Goal: Transaction & Acquisition: Subscribe to service/newsletter

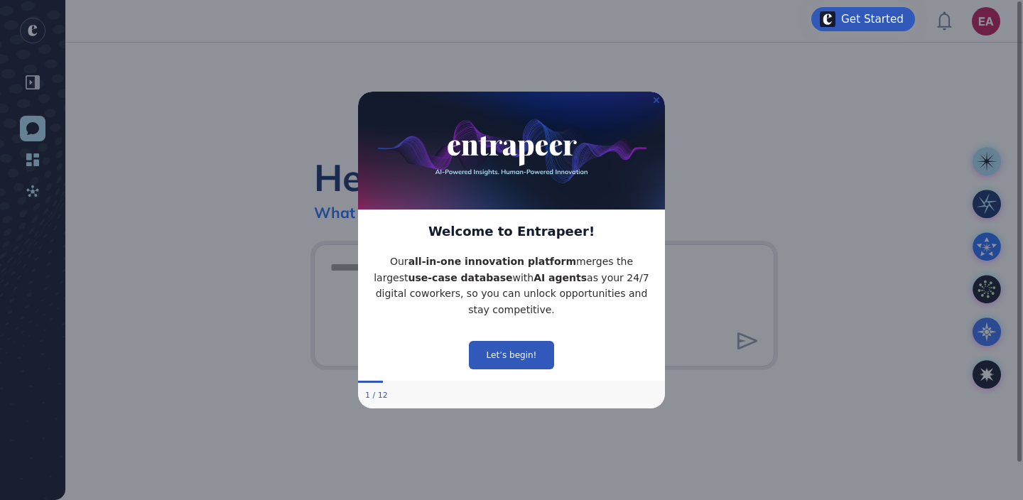
click at [658, 99] on icon "Close Preview" at bounding box center [657, 100] width 6 height 6
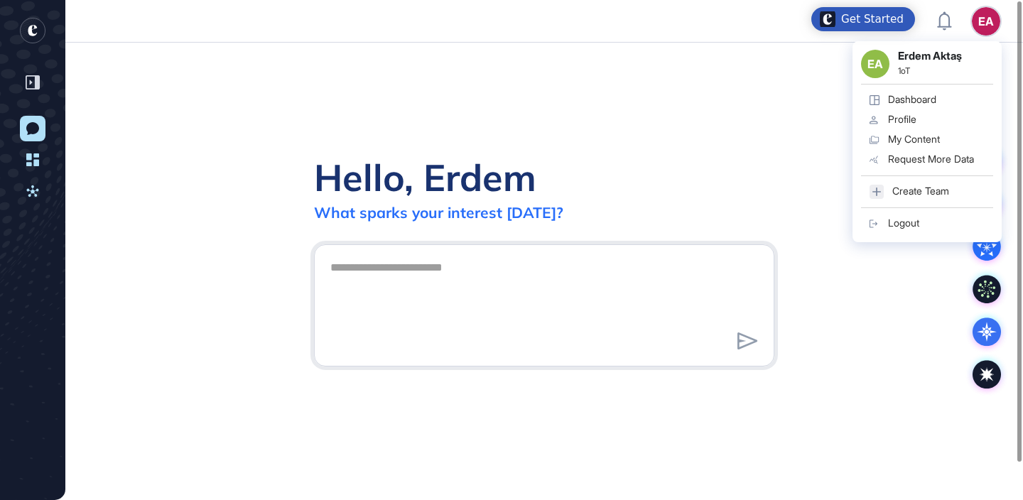
click at [931, 124] on link "Profile" at bounding box center [927, 120] width 132 height 20
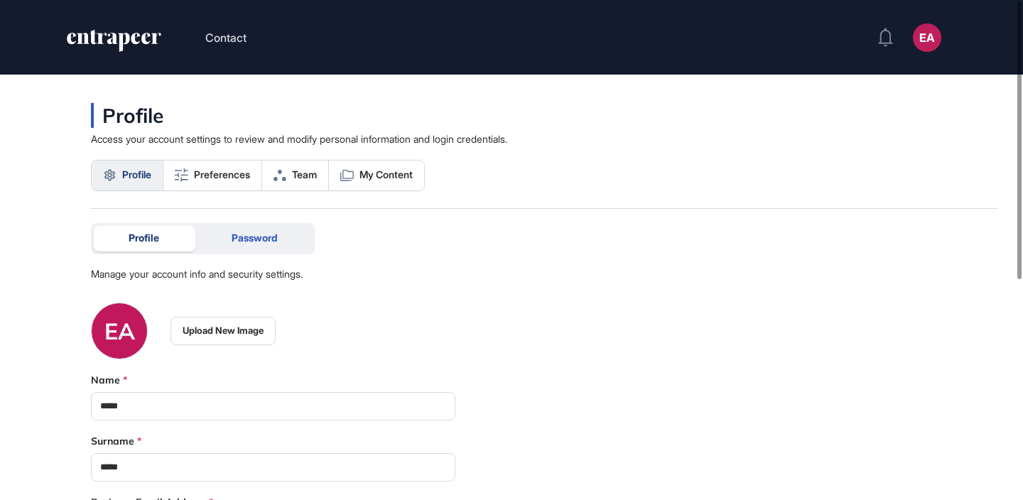
click at [264, 240] on span "Password" at bounding box center [254, 237] width 45 height 11
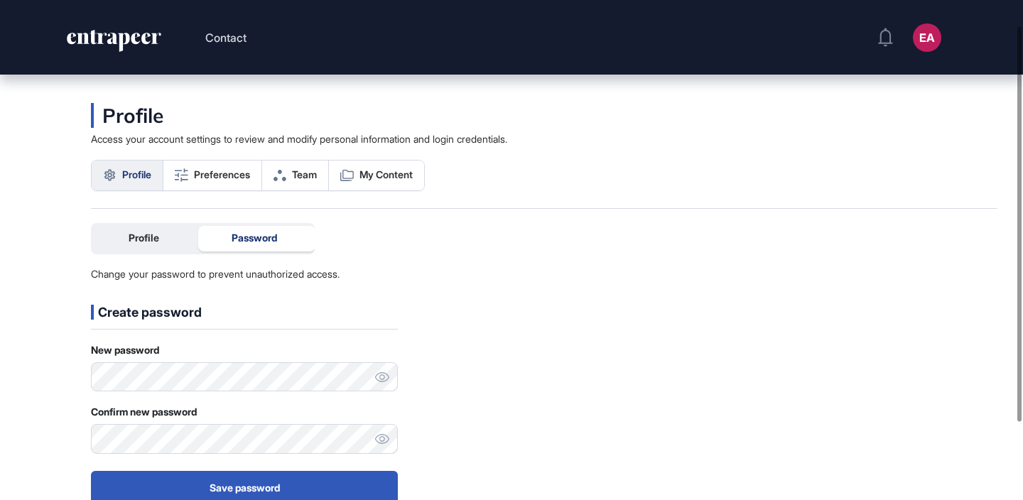
scroll to position [130, 0]
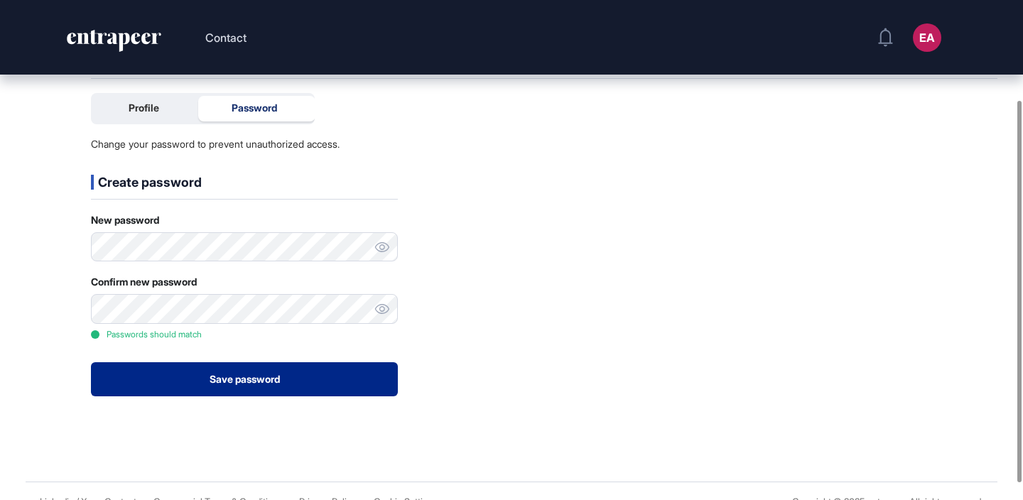
click at [231, 376] on button "Save password" at bounding box center [244, 379] width 307 height 34
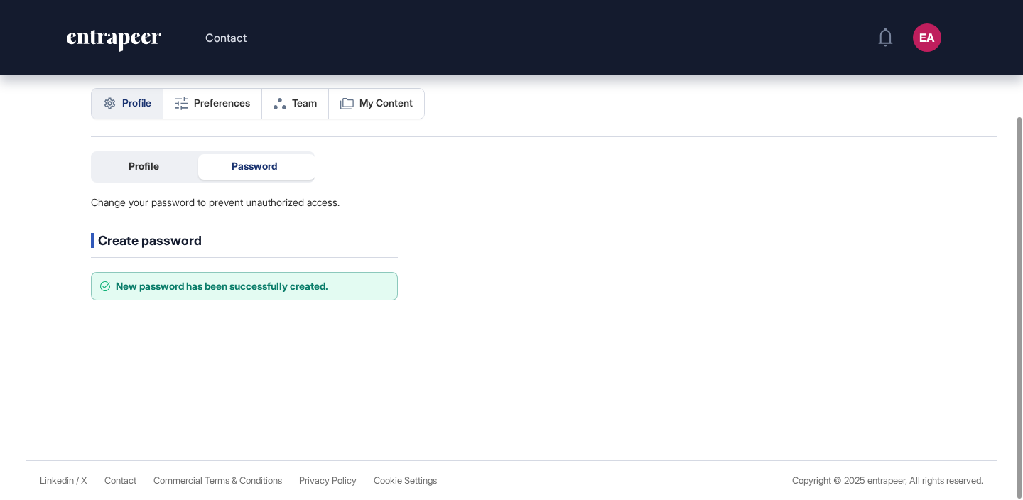
scroll to position [72, 0]
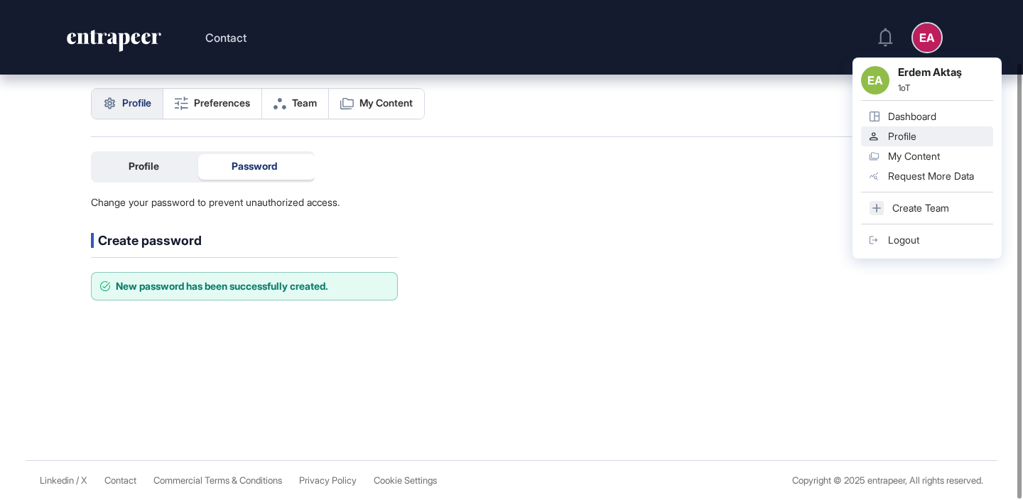
click at [901, 200] on link "Create Team" at bounding box center [927, 208] width 132 height 20
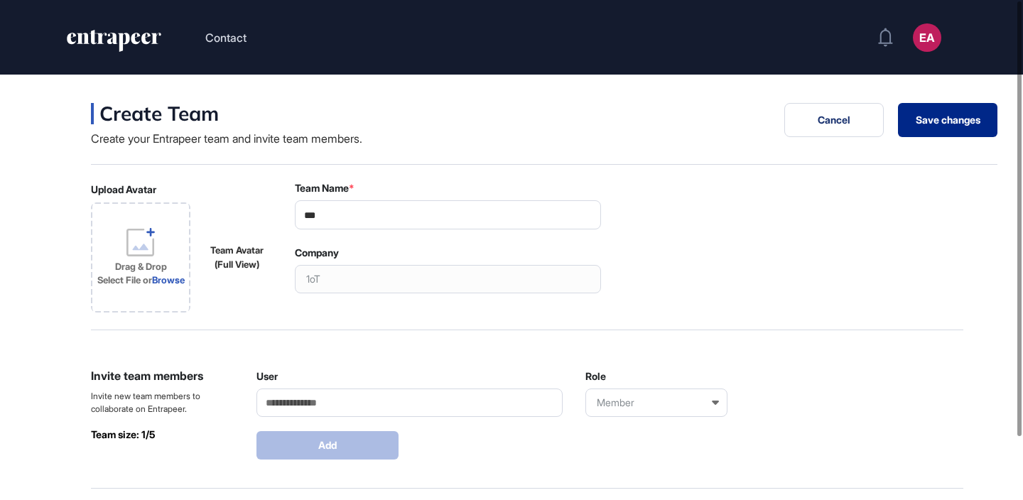
click at [975, 116] on button "Save changes" at bounding box center [947, 120] width 99 height 34
click at [847, 120] on button "Cancel" at bounding box center [833, 120] width 99 height 34
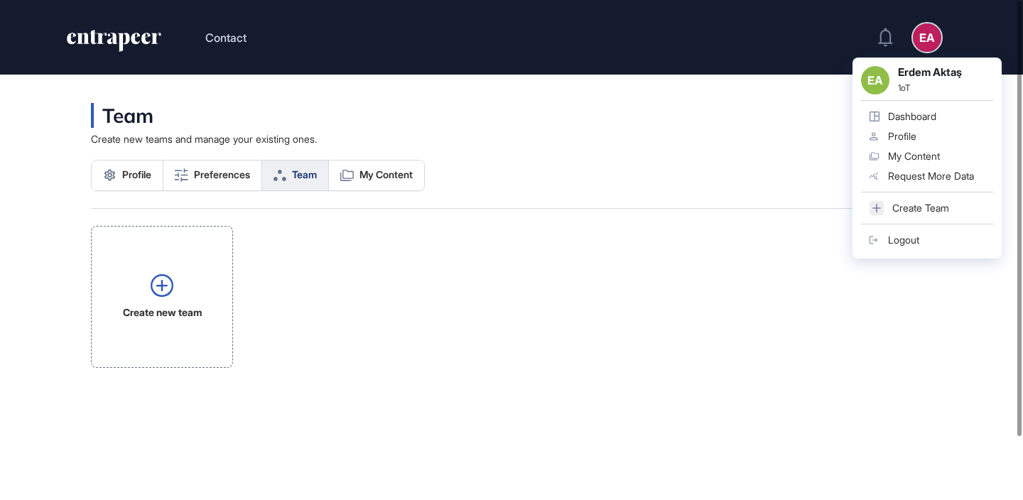
click at [890, 235] on div "Logout" at bounding box center [903, 239] width 31 height 11
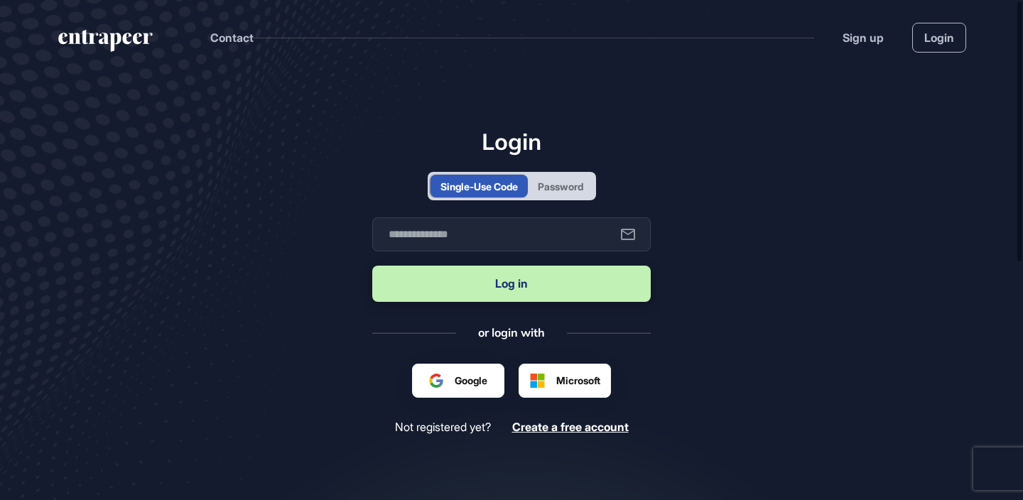
click at [563, 186] on div "Password" at bounding box center [560, 186] width 45 height 15
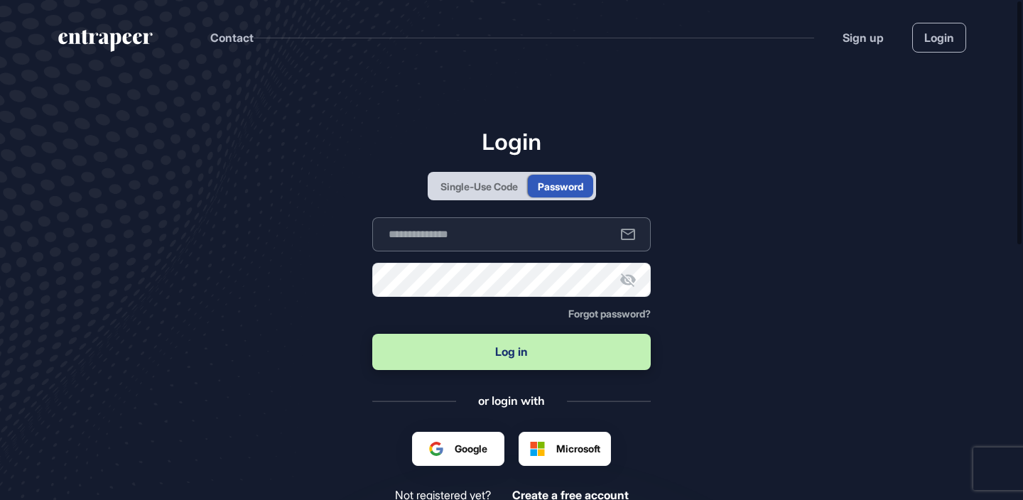
click at [535, 235] on input "text" at bounding box center [511, 234] width 278 height 34
type input "**********"
click at [372, 334] on button "Log in" at bounding box center [511, 352] width 278 height 36
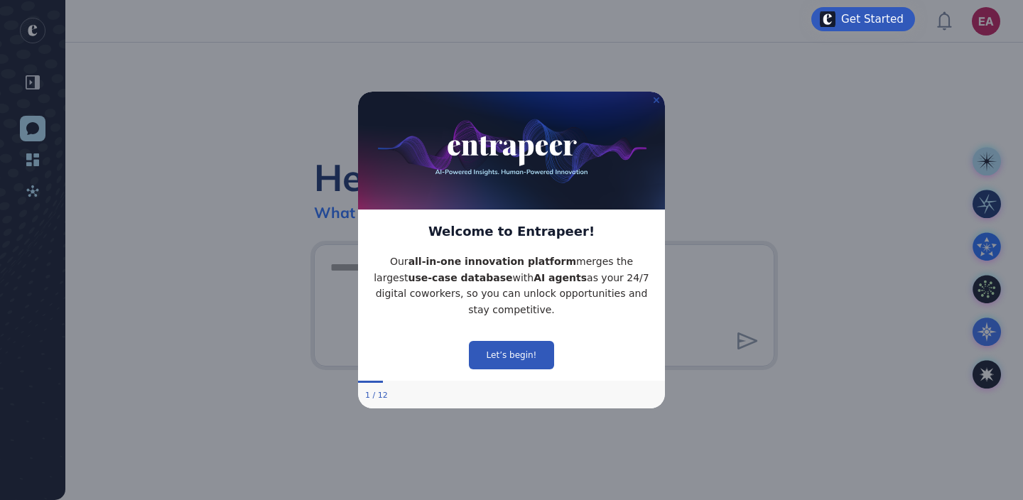
click at [656, 99] on icon "Close Preview" at bounding box center [657, 100] width 6 height 6
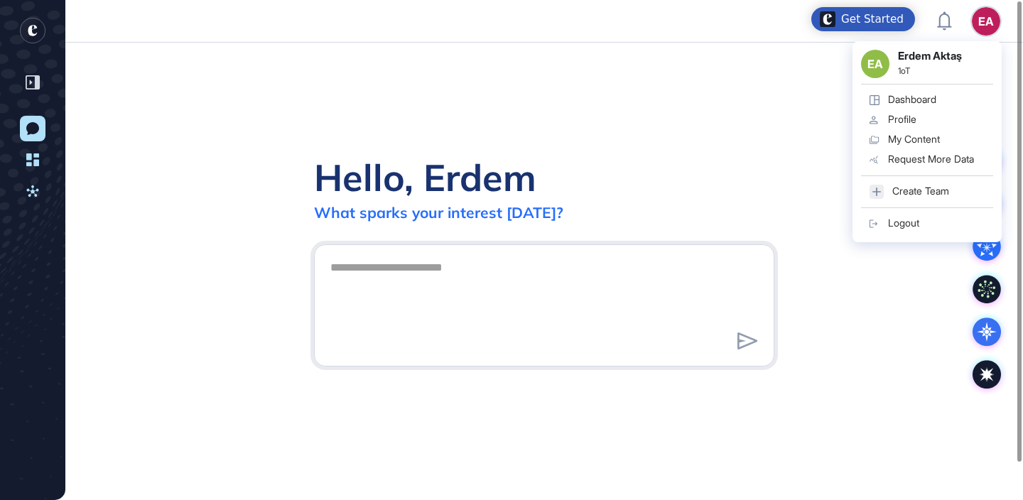
click at [889, 220] on div "Logout" at bounding box center [903, 222] width 31 height 11
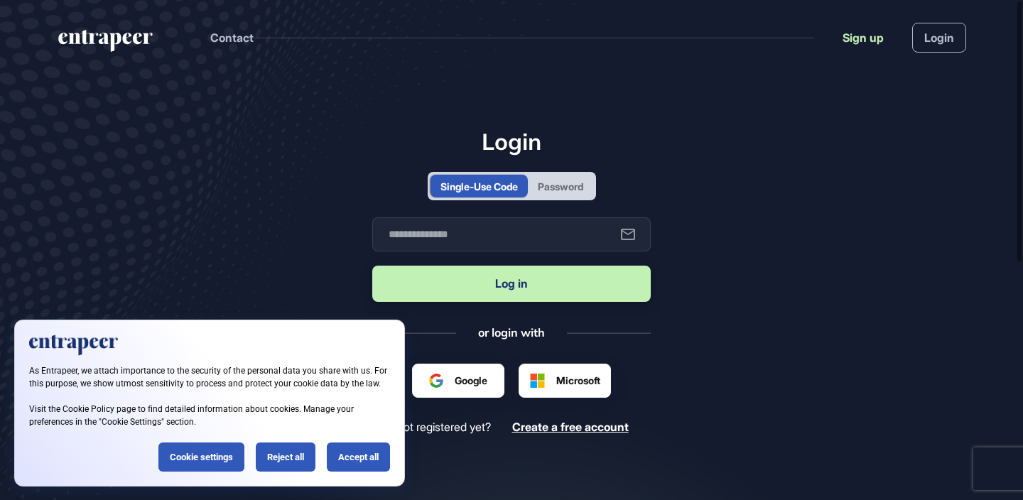
click at [868, 34] on link "Sign up" at bounding box center [862, 37] width 41 height 17
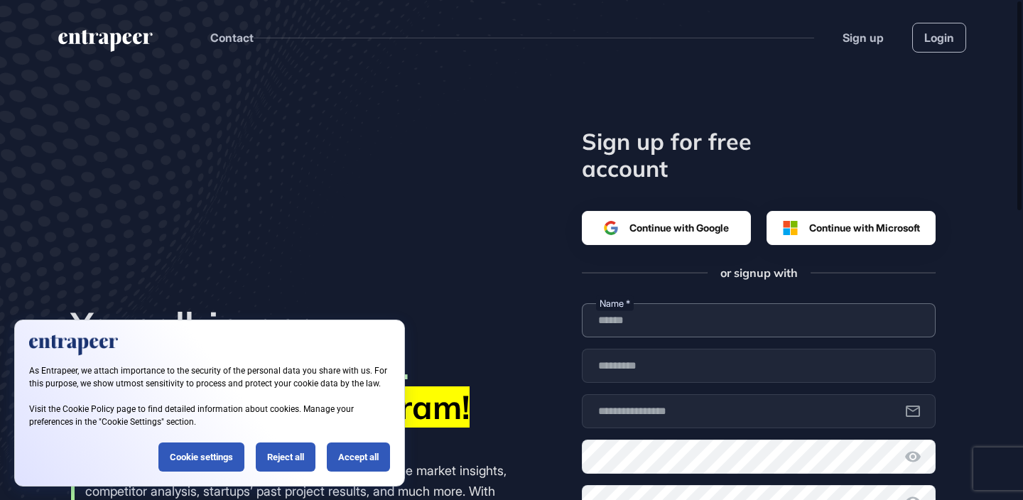
click at [693, 331] on input "text" at bounding box center [759, 320] width 354 height 34
type input "****"
type input "**********"
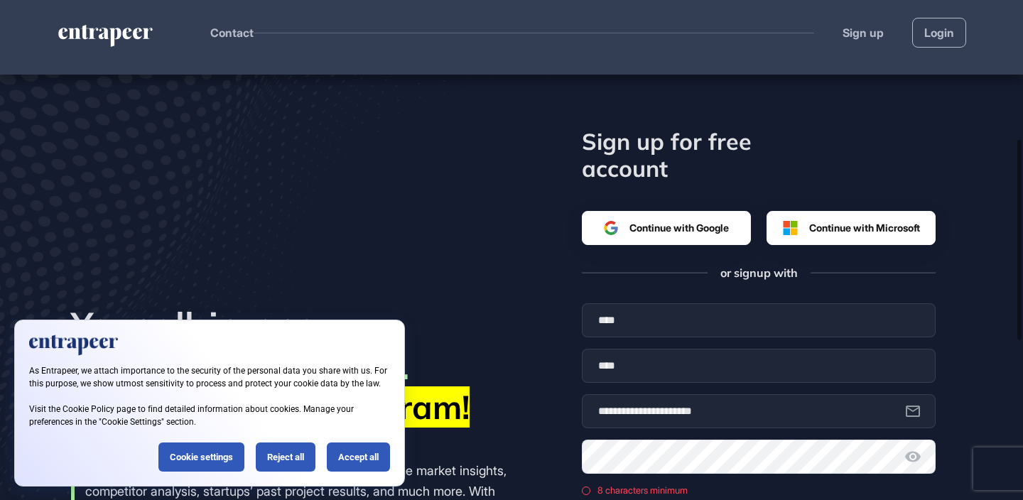
scroll to position [346, 0]
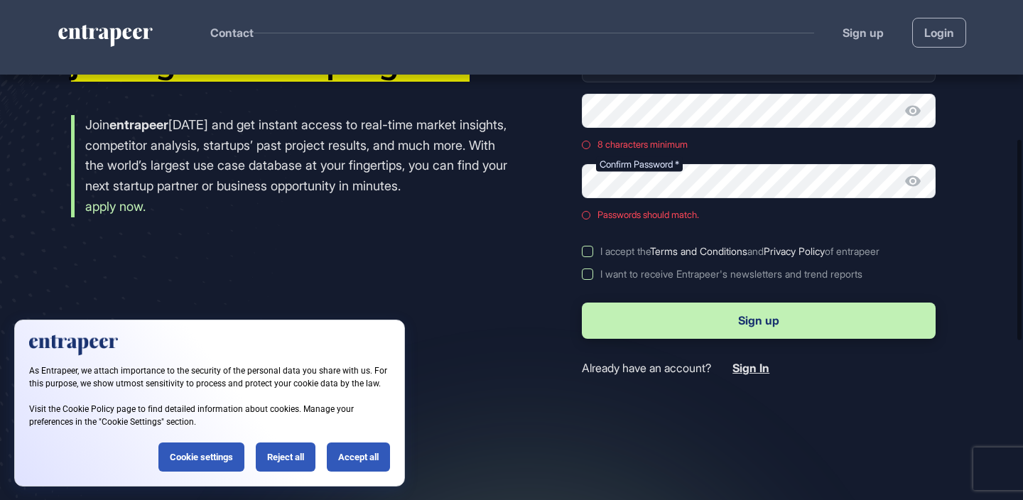
click at [913, 112] on icon at bounding box center [913, 111] width 16 height 11
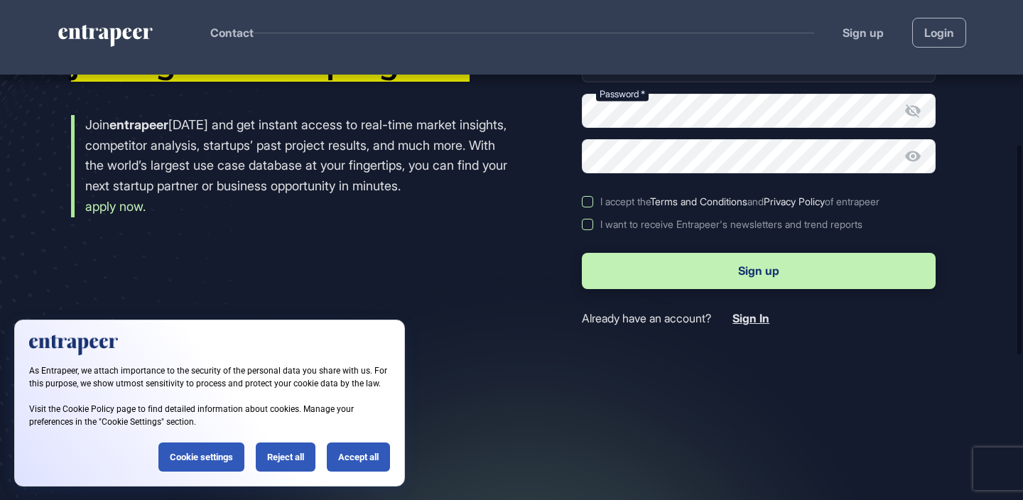
click at [590, 210] on div "I accept the Terms and Conditions and Privacy Policy of entrapeer I want to rec…" at bounding box center [759, 213] width 354 height 34
click at [587, 203] on label "I accept the Terms and Conditions and Privacy Policy of entrapeer" at bounding box center [759, 201] width 354 height 11
click at [730, 282] on button "Sign up" at bounding box center [759, 271] width 354 height 36
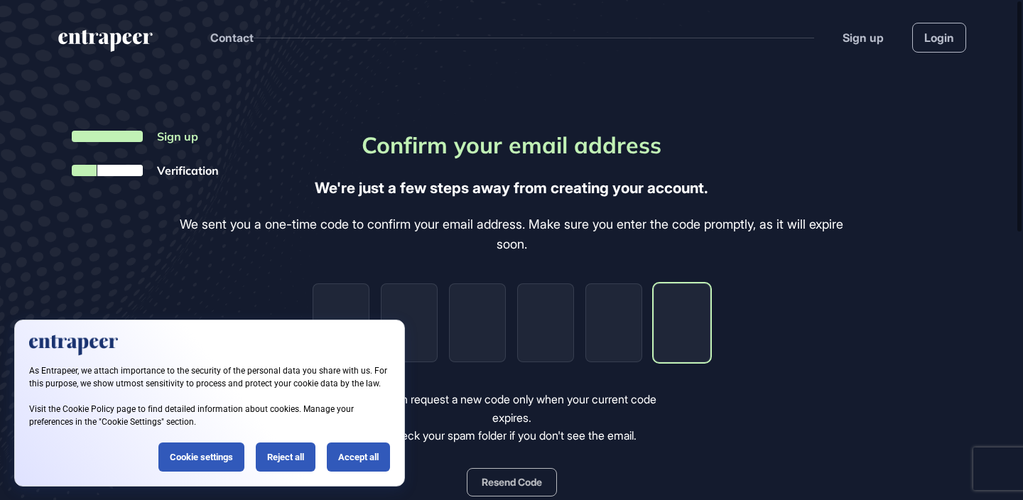
paste input "*"
type input "*"
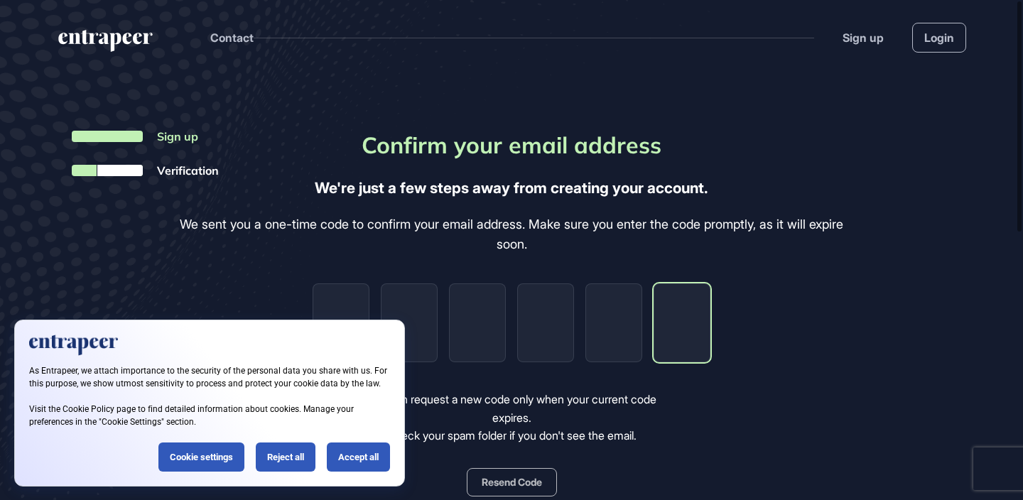
type input "*"
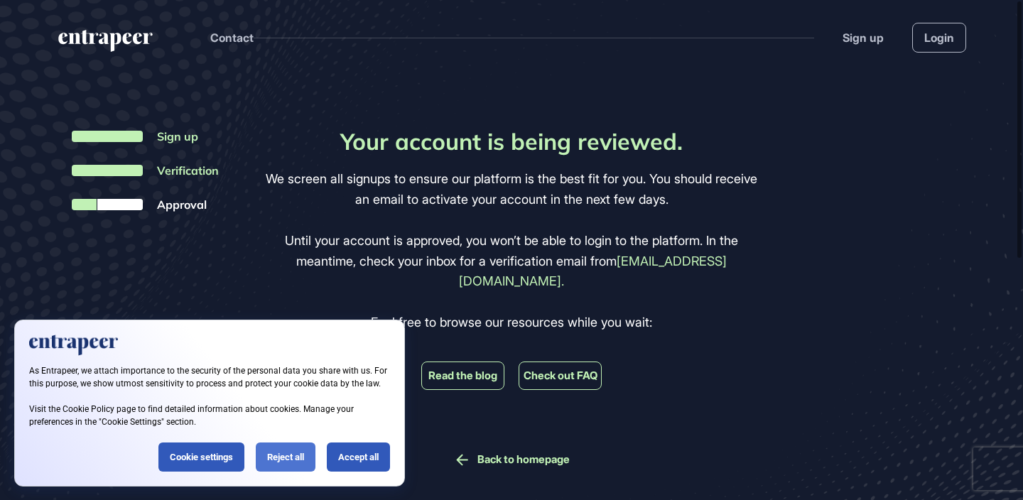
click at [283, 452] on div "Reject all" at bounding box center [286, 457] width 60 height 29
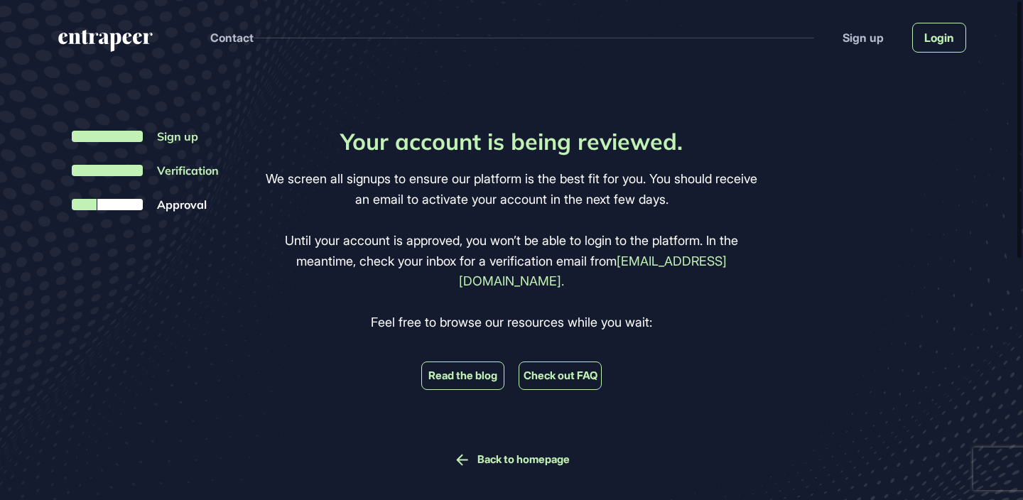
click at [936, 41] on link "Login" at bounding box center [939, 38] width 54 height 30
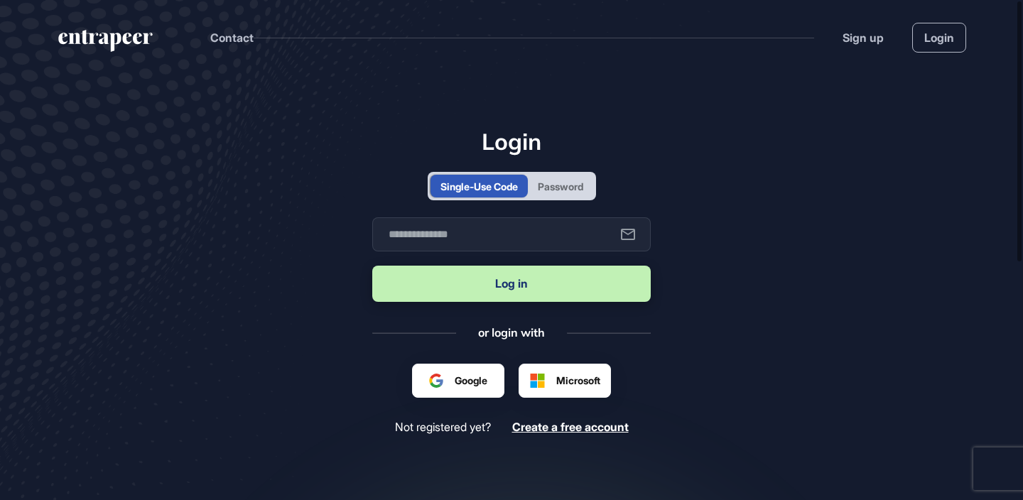
click at [578, 178] on div "Password" at bounding box center [560, 186] width 65 height 23
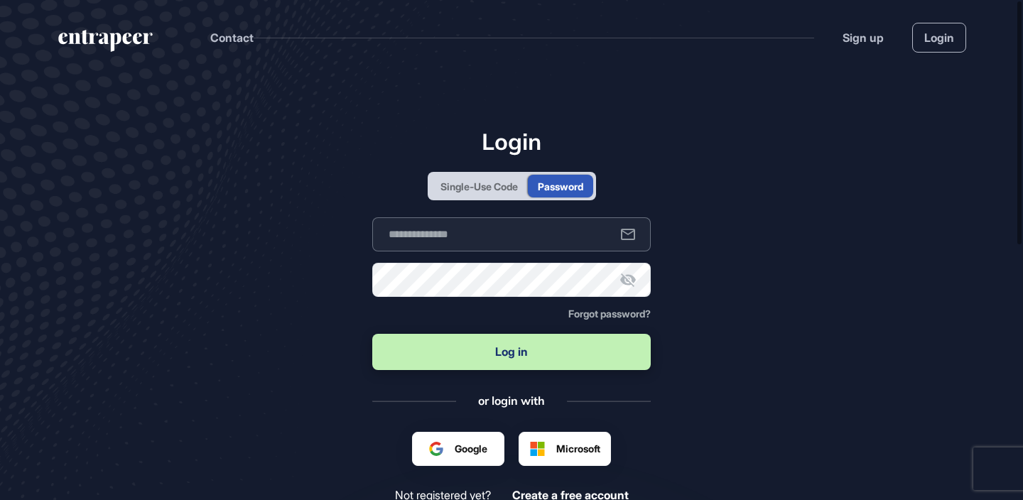
click at [516, 229] on input "text" at bounding box center [511, 234] width 278 height 34
type input "**********"
click at [372, 334] on button "Log in" at bounding box center [511, 352] width 278 height 36
